Goal: Task Accomplishment & Management: Manage account settings

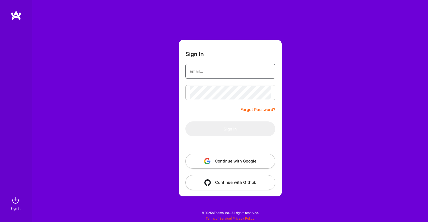
type input "[EMAIL_ADDRESS][DOMAIN_NAME]"
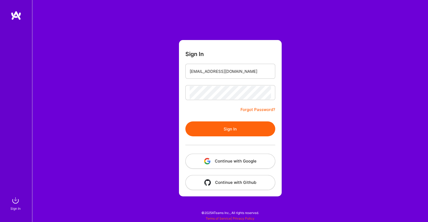
click at [206, 131] on button "Sign In" at bounding box center [230, 129] width 90 height 15
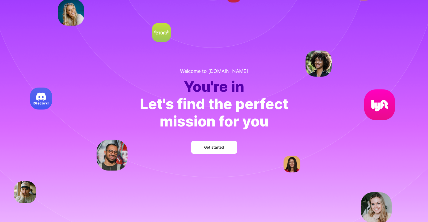
click at [218, 149] on span "Get started" at bounding box center [214, 147] width 20 height 5
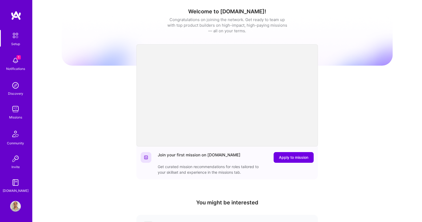
click at [8, 66] on div "Notifications" at bounding box center [15, 69] width 19 height 6
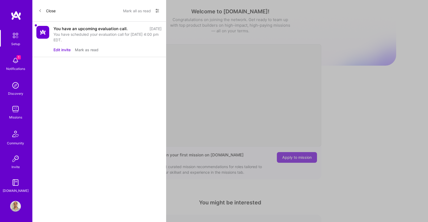
click at [97, 32] on div "You have scheduled your evaluation call for [DATE] 4:00 pm EDT." at bounding box center [107, 37] width 108 height 11
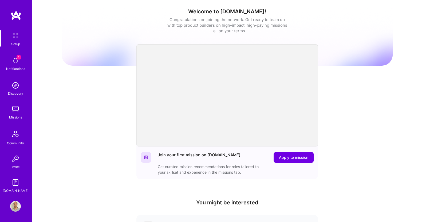
click at [16, 59] on div "Setup 1 Notifications Discovery Missions Community Invite [DOMAIN_NAME]" at bounding box center [16, 112] width 32 height 164
click at [10, 38] on img at bounding box center [15, 35] width 11 height 11
